Goal: Task Accomplishment & Management: Manage account settings

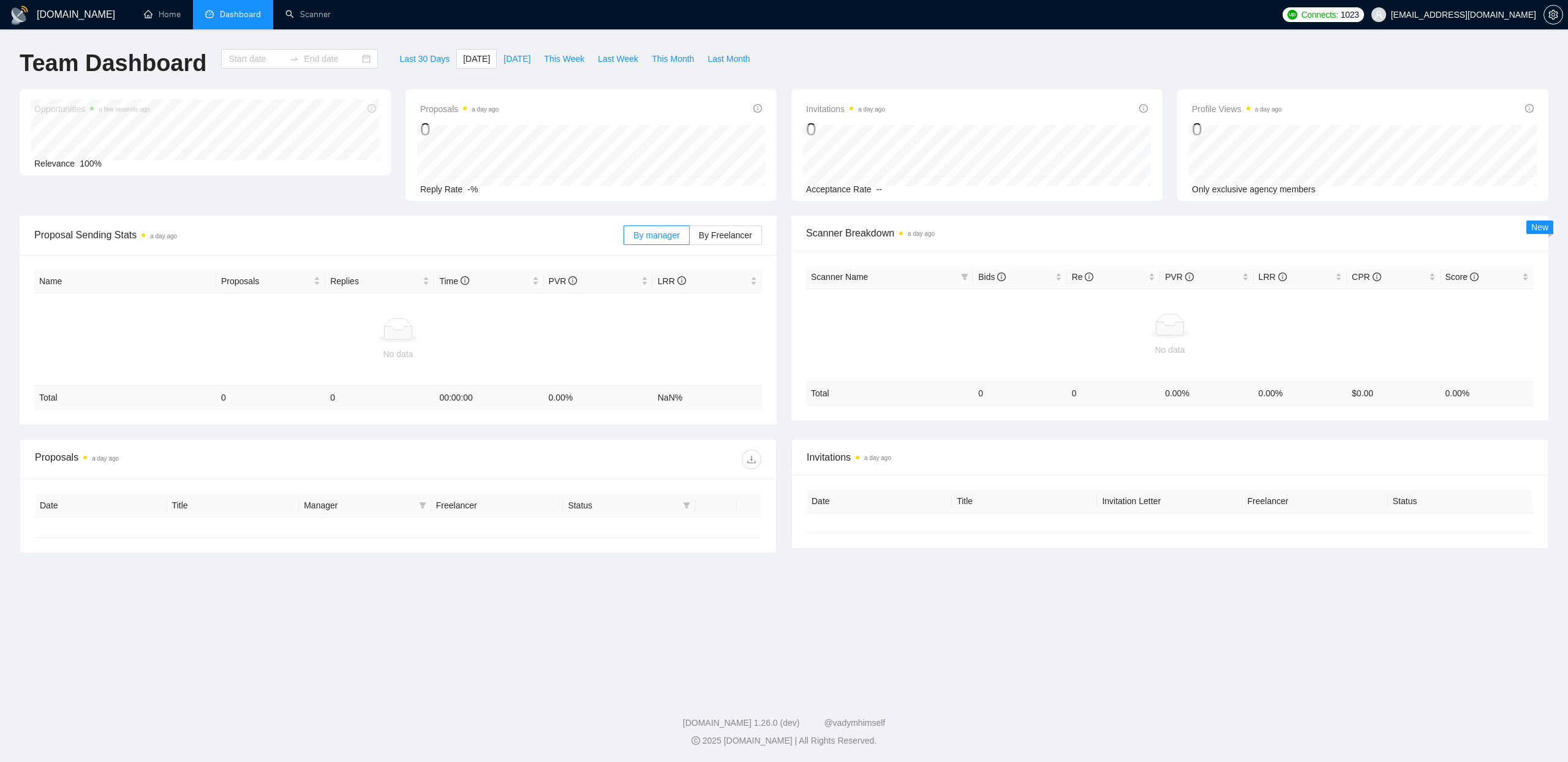
type input "[DATE]"
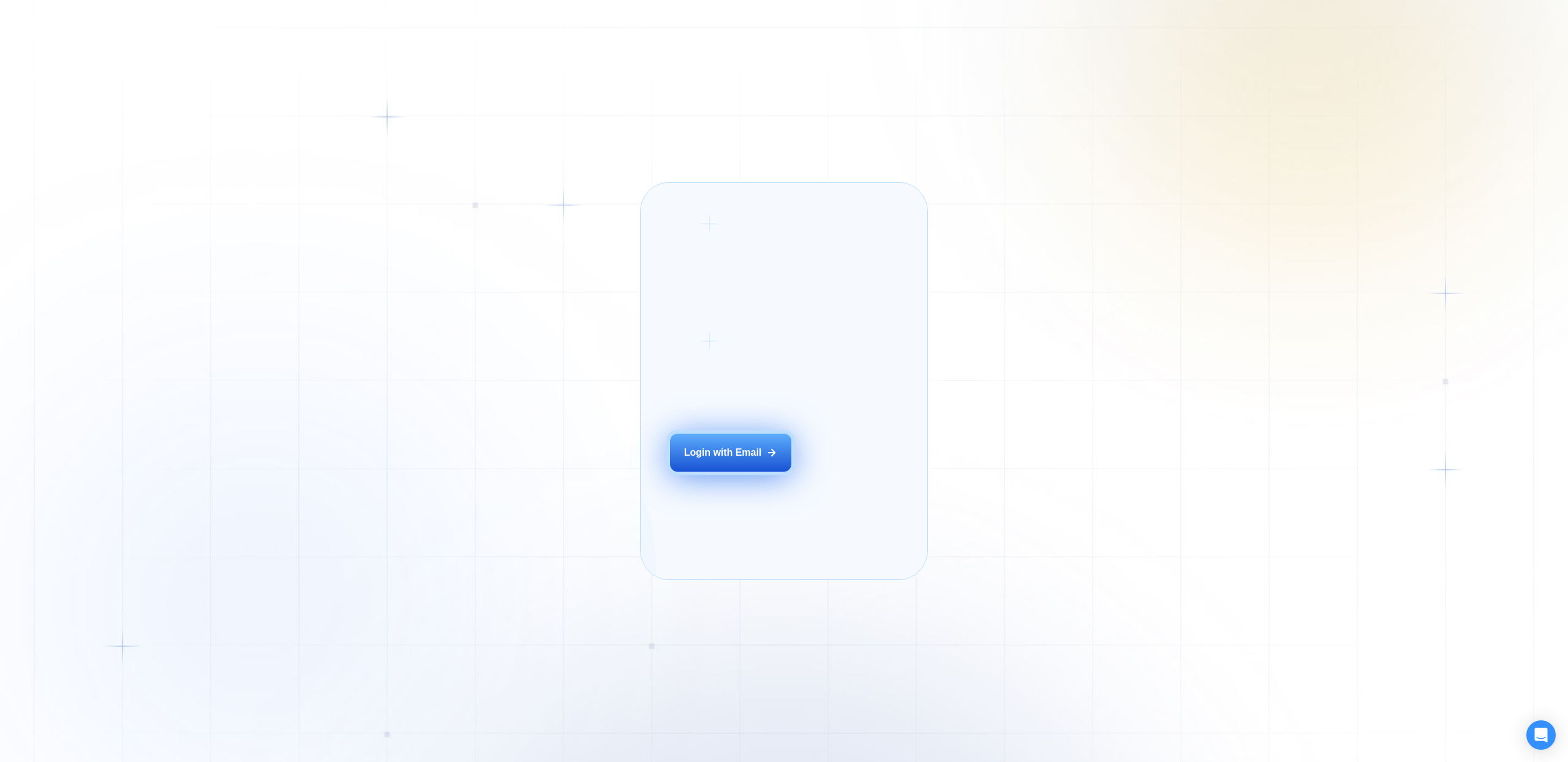
click at [742, 464] on button "Login with Email" at bounding box center [731, 452] width 121 height 38
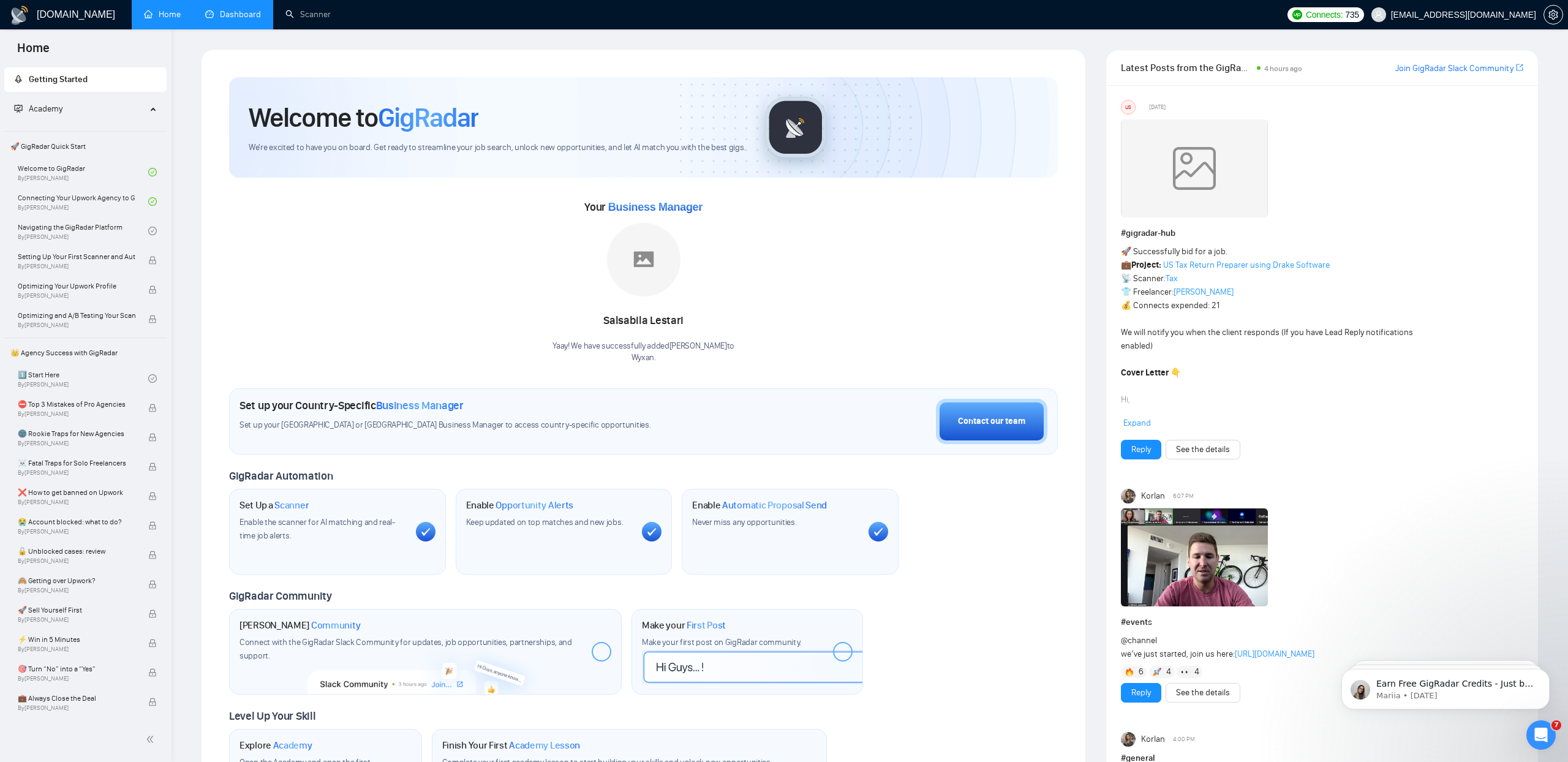
click at [253, 19] on link "Dashboard" at bounding box center [233, 14] width 56 height 11
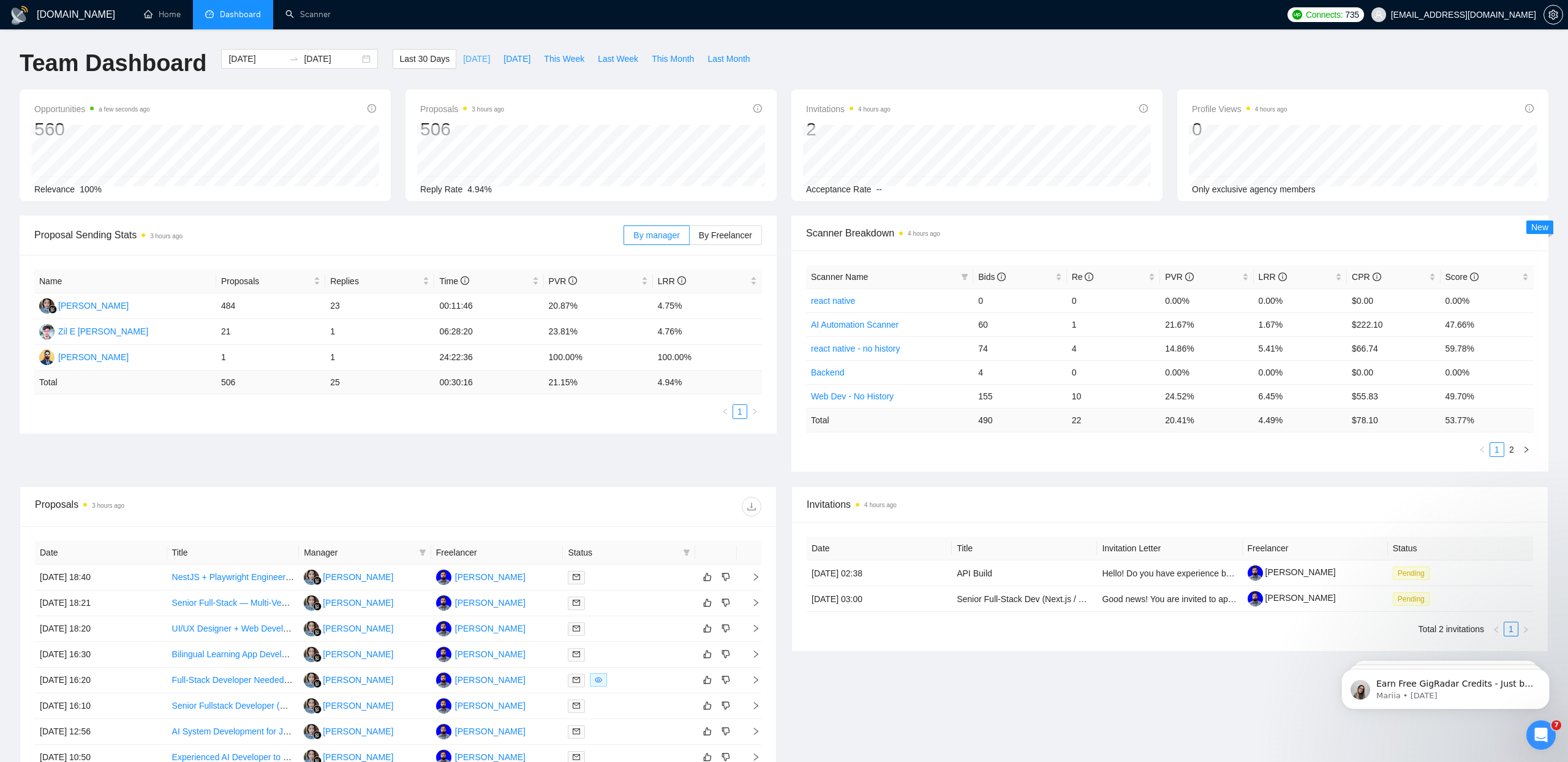
click at [467, 60] on span "[DATE]" at bounding box center [476, 59] width 27 height 14
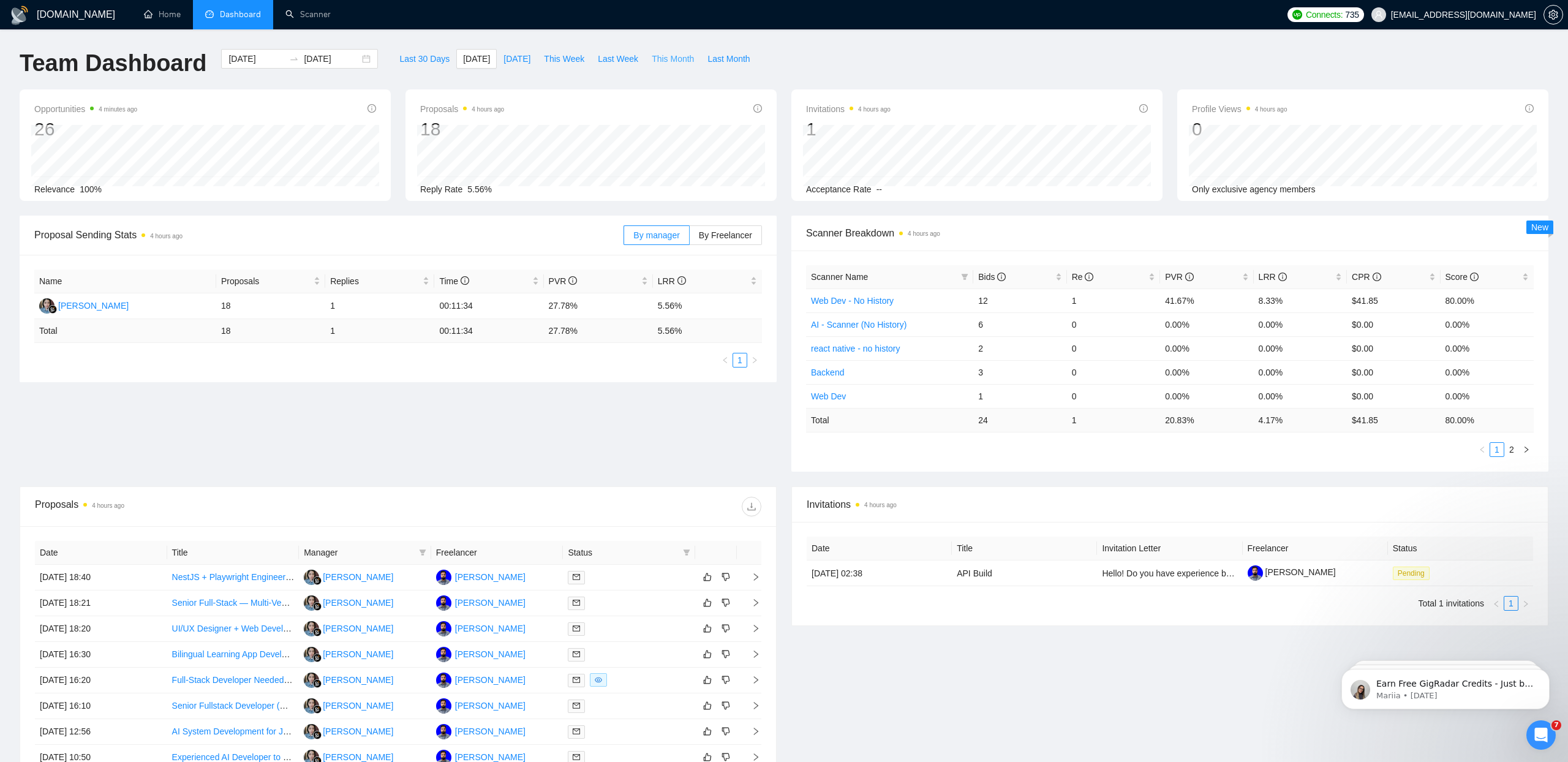
click at [667, 58] on span "This Month" at bounding box center [673, 59] width 42 height 14
type input "[DATE]"
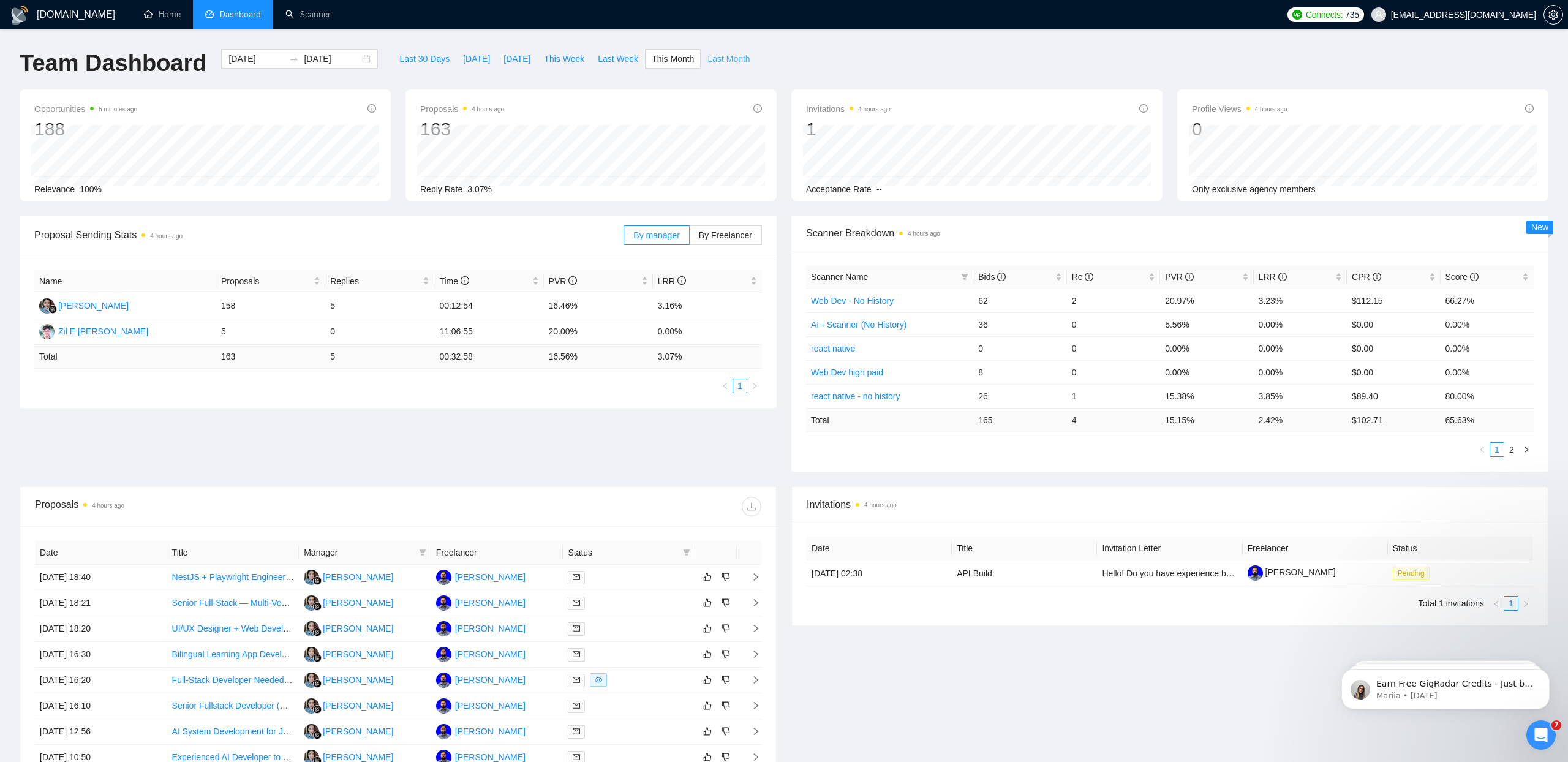
click at [731, 60] on span "Last Month" at bounding box center [729, 59] width 42 height 14
type input "[DATE]"
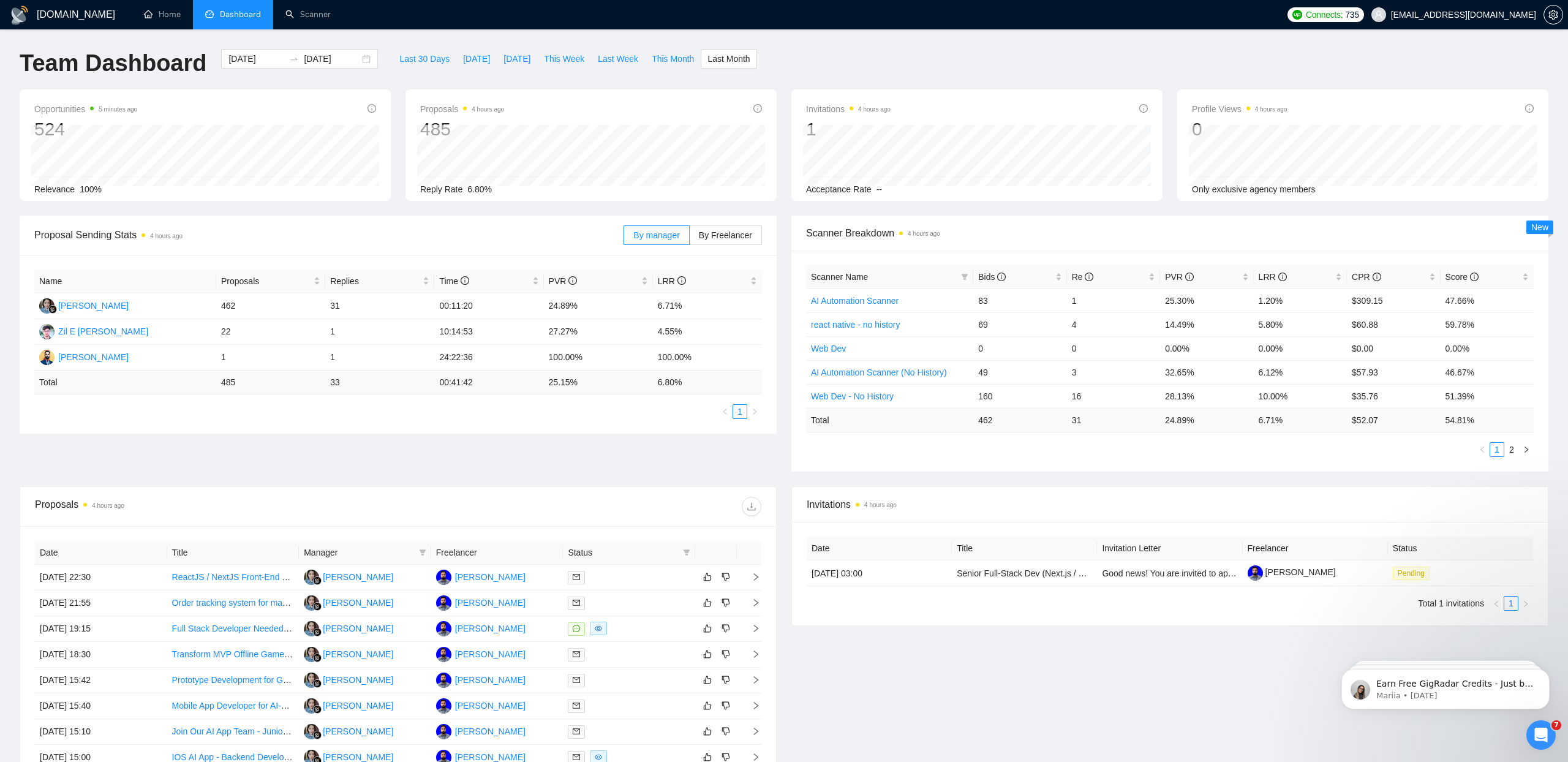
click at [771, 447] on div "Proposal Sending Stats 4 hours ago By manager By Freelancer Name Proposals Repl…" at bounding box center [784, 351] width 1544 height 271
